Goal: Task Accomplishment & Management: Use online tool/utility

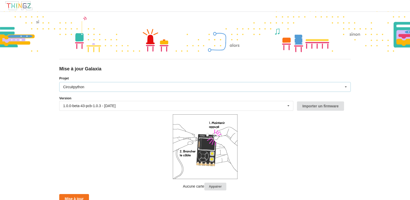
click at [345, 86] on icon at bounding box center [346, 87] width 8 height 10
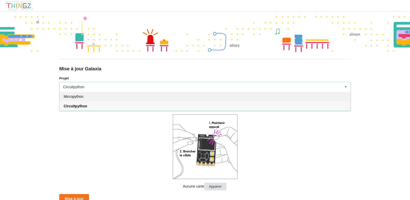
click at [83, 96] on span "Micropython" at bounding box center [74, 96] width 20 height 4
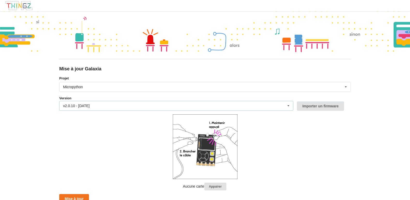
click at [289, 105] on icon at bounding box center [288, 106] width 8 height 10
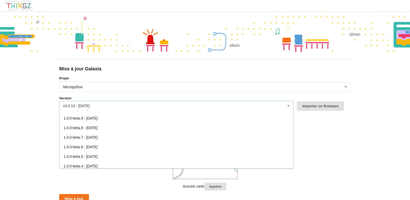
scroll to position [103, 0]
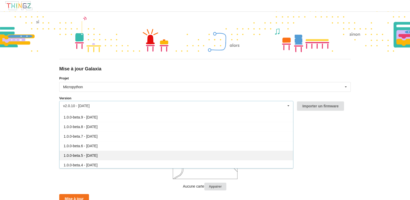
click at [87, 156] on span "1.0.0-beta.5 - [DATE]" at bounding box center [81, 155] width 34 height 4
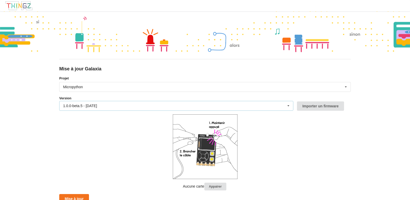
click at [287, 105] on icon at bounding box center [288, 106] width 8 height 10
click at [329, 124] on form "Projet Micropython Micropython Circuitpython Version 1.0.0-beta.5 - [DATE] v2.0…" at bounding box center [204, 140] width 291 height 128
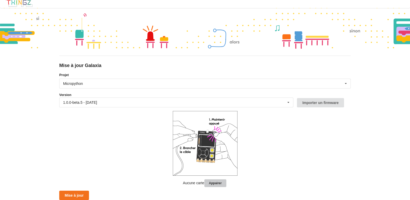
click at [214, 182] on button "Appairer" at bounding box center [215, 183] width 22 height 8
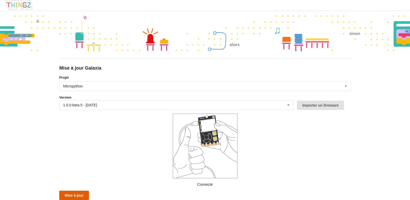
click at [76, 193] on button "Mise à jour" at bounding box center [74, 194] width 30 height 9
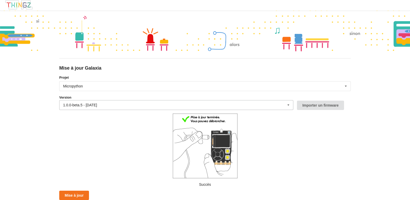
scroll to position [3, 0]
